Goal: Check status: Check status

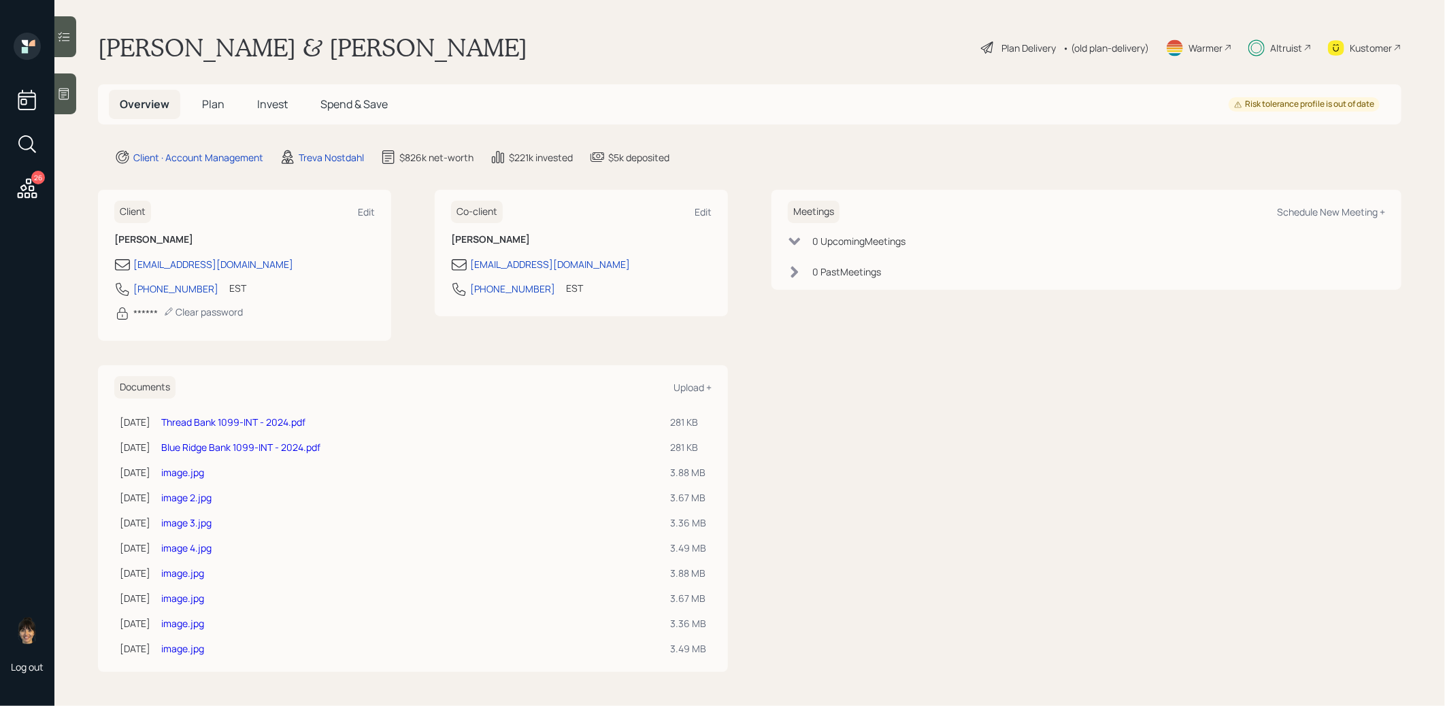
click at [271, 104] on span "Invest" at bounding box center [272, 104] width 31 height 15
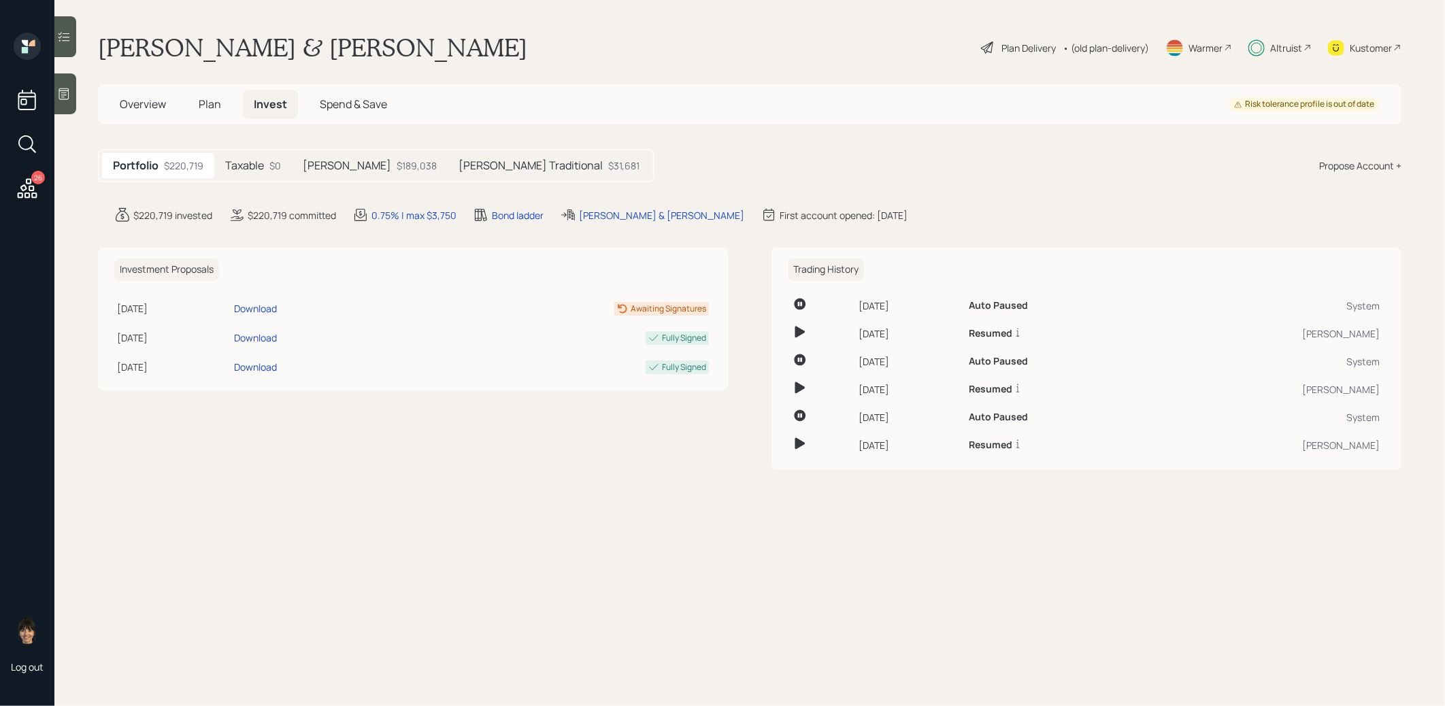
click at [524, 159] on h5 "[PERSON_NAME] Traditional" at bounding box center [531, 165] width 144 height 13
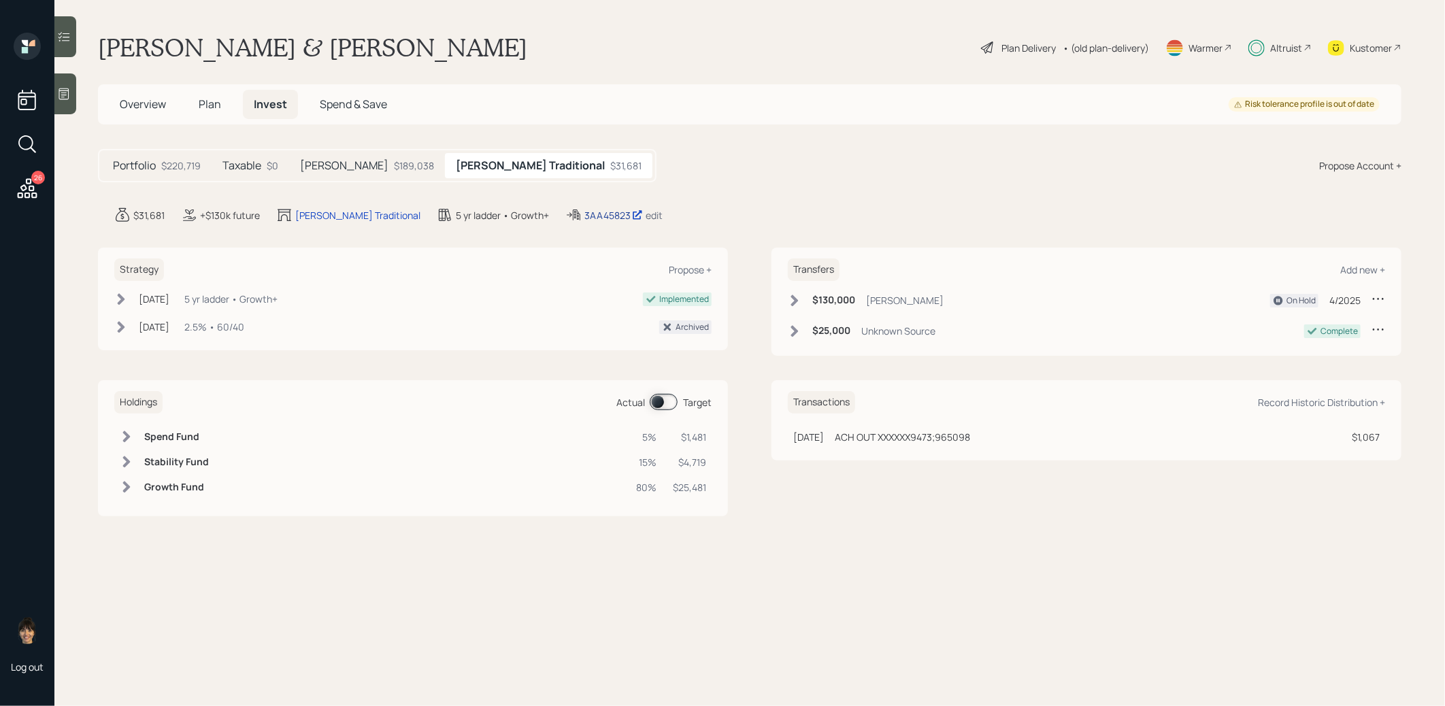
click at [585, 213] on div "3AA45823" at bounding box center [614, 215] width 59 height 14
